Goal: Task Accomplishment & Management: Use online tool/utility

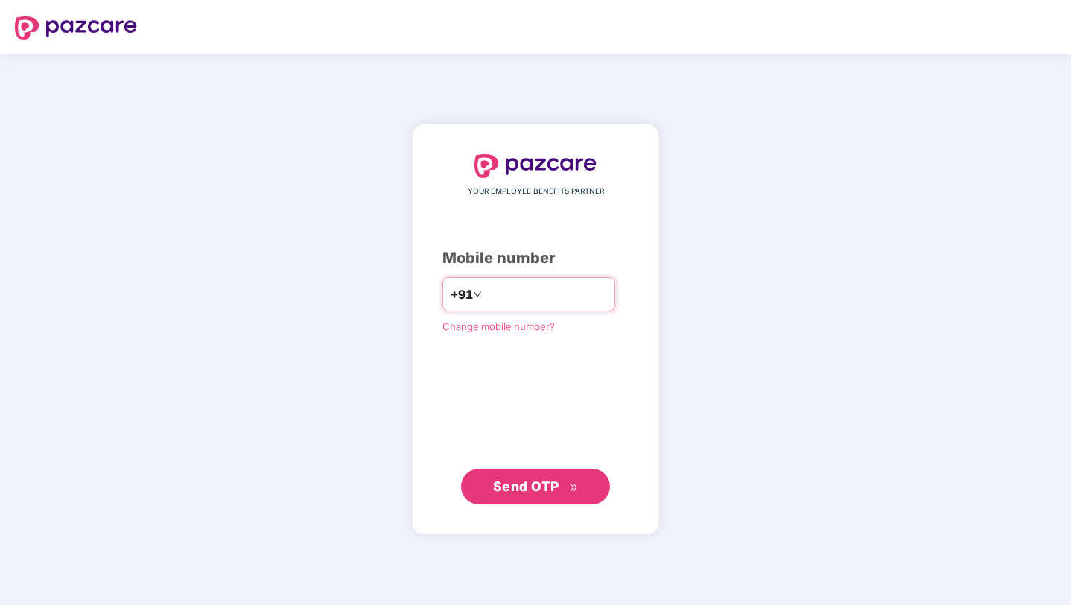
click at [516, 290] on input "number" at bounding box center [546, 294] width 122 height 24
type input "**********"
click at [527, 496] on button "Send OTP" at bounding box center [535, 486] width 149 height 36
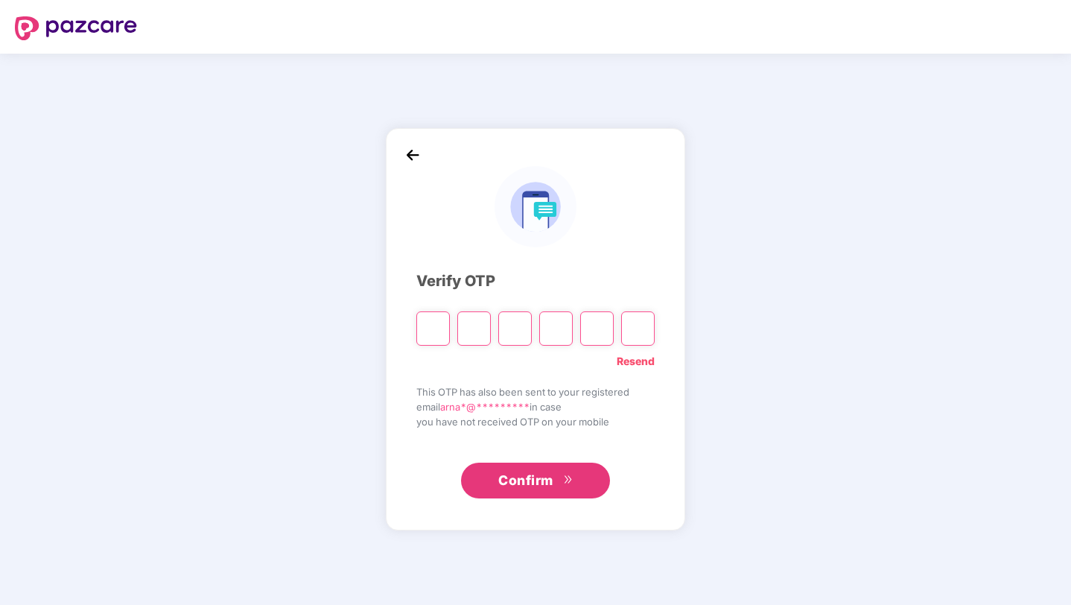
type input "*"
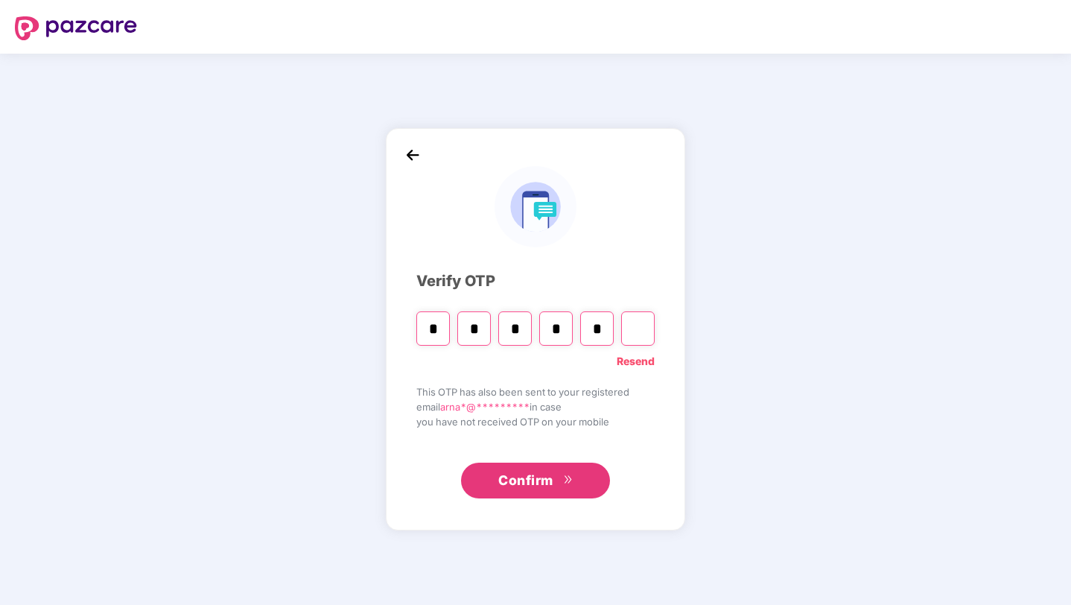
type input "*"
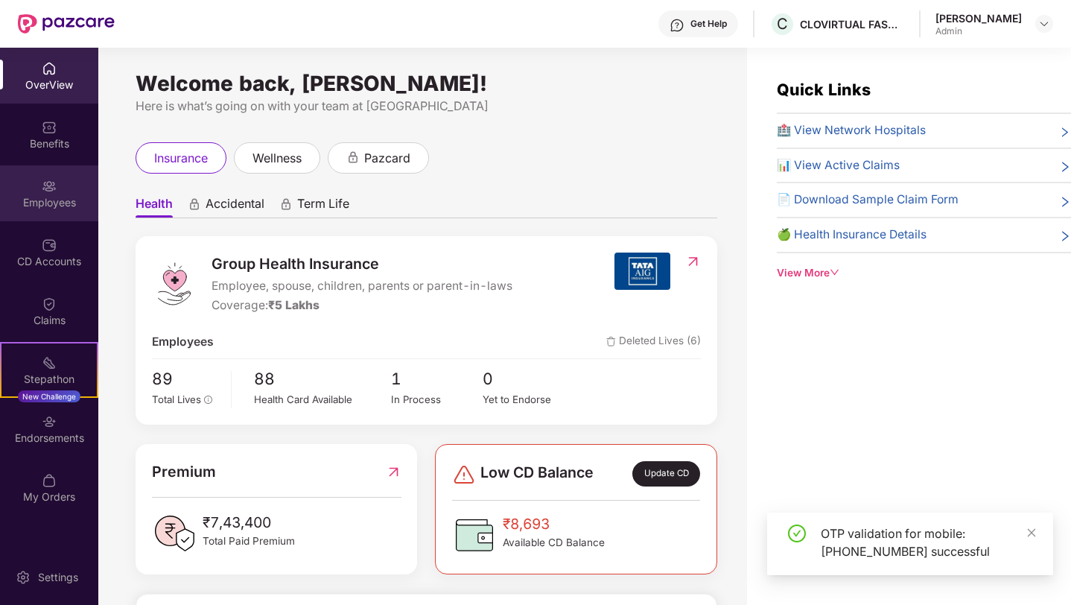
click at [45, 193] on div "Employees" at bounding box center [49, 193] width 98 height 56
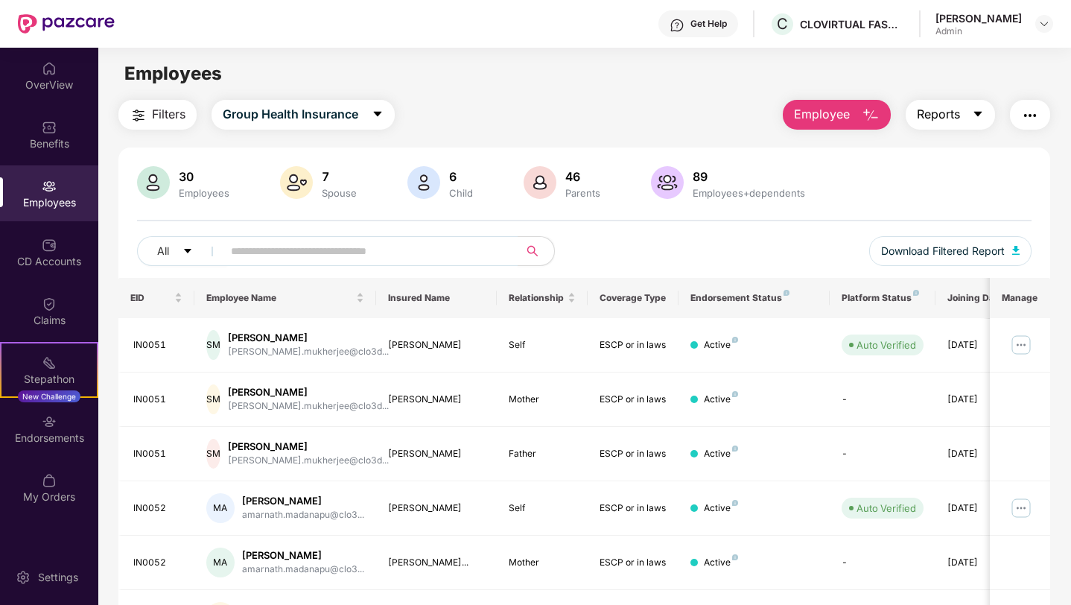
click at [941, 122] on span "Reports" at bounding box center [938, 114] width 43 height 19
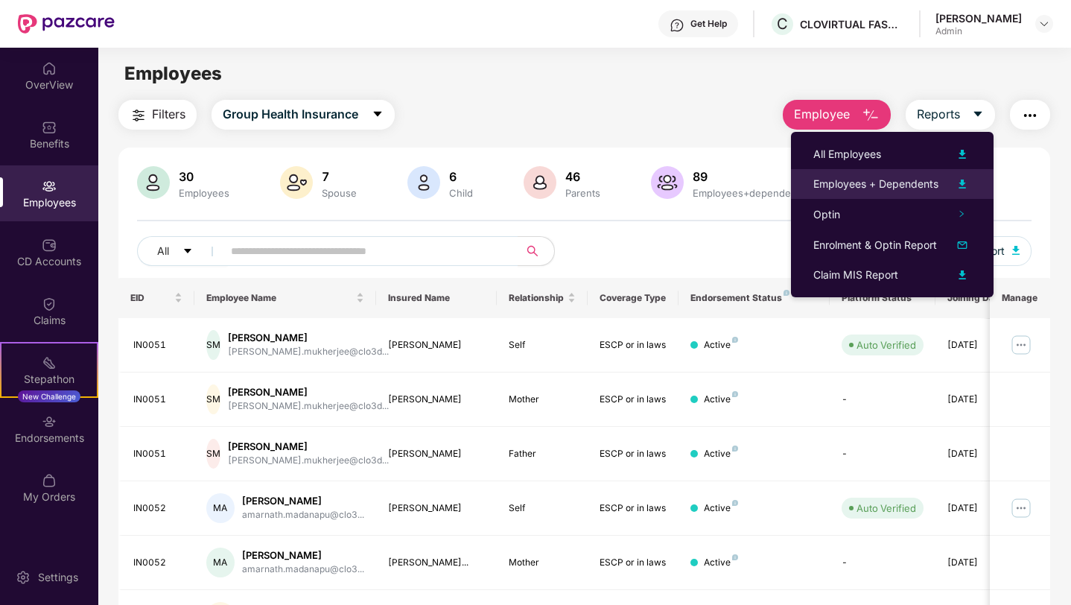
click at [858, 188] on div "Employees + Dependents" at bounding box center [875, 184] width 125 height 16
